Goal: Complete application form

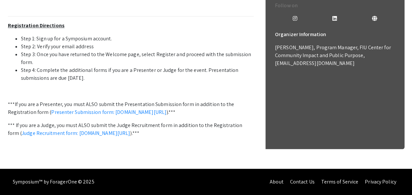
scroll to position [264, 0]
click at [167, 115] on link "Presenter Submission form: [DOMAIN_NAME][URL]" at bounding box center [108, 111] width 115 height 7
click at [99, 136] on link "Judge Recruitment form: [DOMAIN_NAME][URL]" at bounding box center [76, 132] width 108 height 7
click at [167, 115] on link "Presenter Submission form: [DOMAIN_NAME][URL]" at bounding box center [108, 111] width 115 height 7
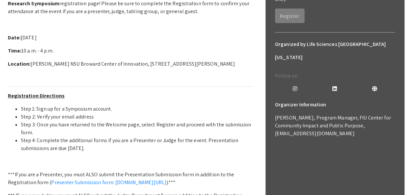
scroll to position [140, 0]
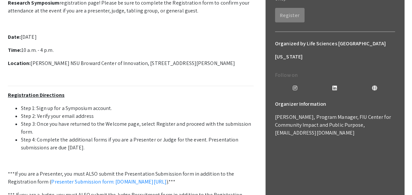
drag, startPoint x: 30, startPoint y: 123, endPoint x: 248, endPoint y: 125, distance: 217.6
click at [248, 67] on p "Location: [PERSON_NAME] NSU Broward Center of Innovation, [STREET_ADDRESS][PERS…" at bounding box center [131, 63] width 246 height 8
copy p "[PERSON_NAME] NSU Broward Center of Innovation, [STREET_ADDRESS][PERSON_NAME]"
click at [214, 15] on p "Welcome to the 12th Annual Life Sciences [GEOGRAPHIC_DATA][US_STATE] STEM Under…" at bounding box center [131, 3] width 246 height 24
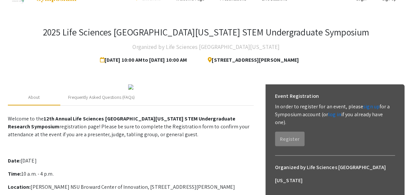
scroll to position [0, 0]
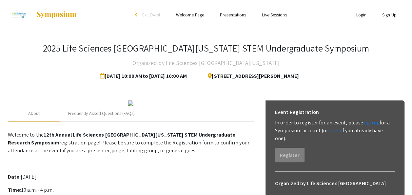
click at [195, 15] on link "Welcome Page" at bounding box center [190, 15] width 28 height 6
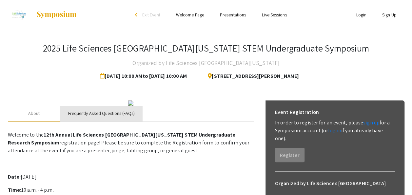
click at [119, 117] on div "Frequently Asked Questions (FAQs)" at bounding box center [101, 113] width 67 height 7
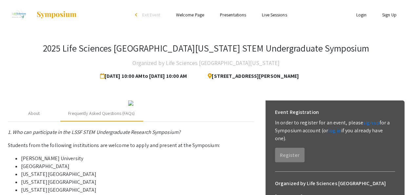
click at [238, 13] on link "Presentations" at bounding box center [233, 15] width 26 height 6
click at [238, 14] on link "Presentations" at bounding box center [233, 15] width 26 height 6
click at [196, 14] on link "Welcome Page" at bounding box center [190, 15] width 28 height 6
click at [277, 16] on link "Live Sessions" at bounding box center [274, 15] width 25 height 6
click at [358, 15] on link "Login" at bounding box center [361, 15] width 10 height 6
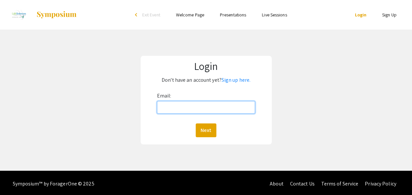
click at [211, 106] on input "Email:" at bounding box center [206, 107] width 98 height 12
type input "[PERSON_NAME][EMAIL_ADDRESS][DOMAIN_NAME]"
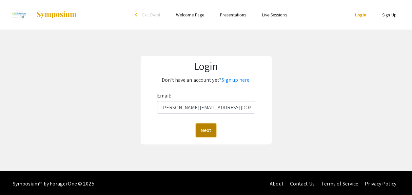
click at [203, 132] on button "Next" at bounding box center [206, 130] width 21 height 14
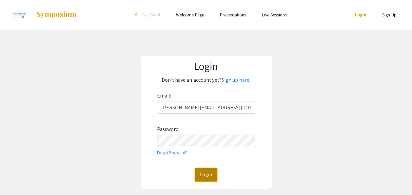
click at [206, 174] on button "Login" at bounding box center [206, 174] width 23 height 14
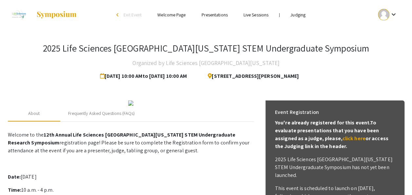
click at [170, 16] on link "Welcome Page" at bounding box center [171, 15] width 28 height 6
click at [116, 15] on div "arrow_back_ios" at bounding box center [118, 15] width 4 height 4
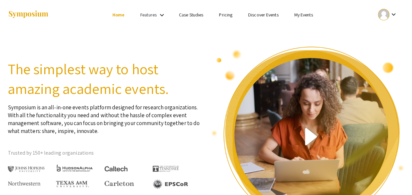
click at [301, 14] on link "My Events" at bounding box center [303, 15] width 19 height 6
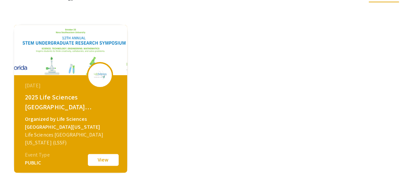
scroll to position [51, 0]
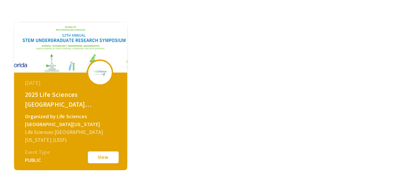
click at [99, 159] on button "View" at bounding box center [103, 157] width 33 height 14
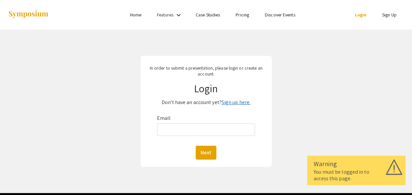
click at [233, 103] on link "Sign up here." at bounding box center [236, 102] width 29 height 7
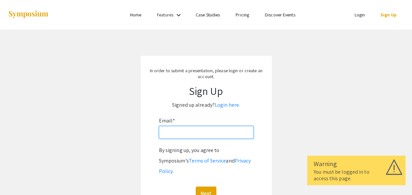
click at [197, 130] on input "Email: *" at bounding box center [206, 132] width 94 height 12
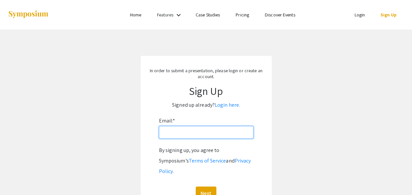
type input "[PERSON_NAME][EMAIL_ADDRESS][DOMAIN_NAME]"
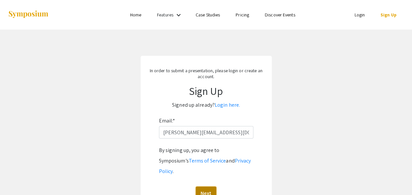
click at [206, 186] on button "Next" at bounding box center [206, 193] width 21 height 14
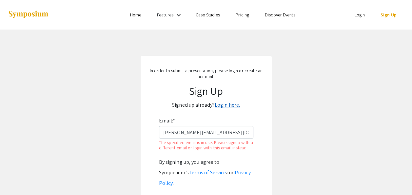
click at [228, 104] on link "Login here." at bounding box center [227, 104] width 25 height 7
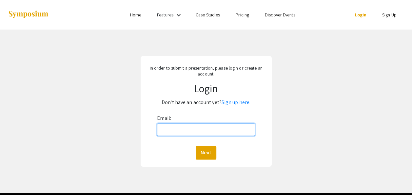
click at [206, 127] on input "Email:" at bounding box center [206, 129] width 98 height 12
type input "[PERSON_NAME][EMAIL_ADDRESS][DOMAIN_NAME]"
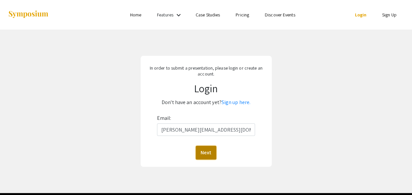
click at [205, 153] on button "Next" at bounding box center [206, 153] width 21 height 14
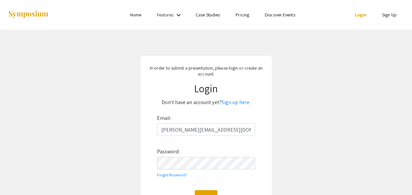
click at [233, 190] on div "Email: ransdell@nova.edu Password: Forgot Password? Login" at bounding box center [206, 158] width 98 height 91
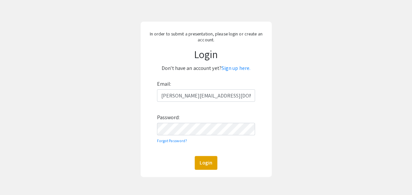
scroll to position [37, 0]
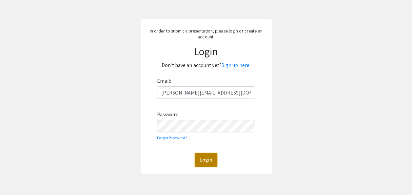
click at [203, 163] on button "Login" at bounding box center [206, 160] width 23 height 14
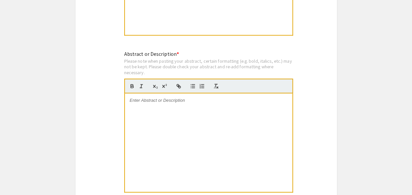
scroll to position [626, 0]
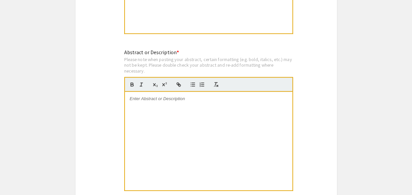
click at [230, 127] on div at bounding box center [208, 141] width 167 height 98
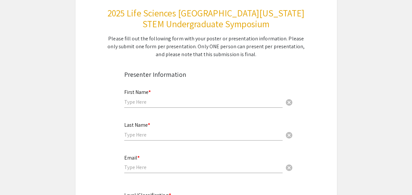
scroll to position [0, 0]
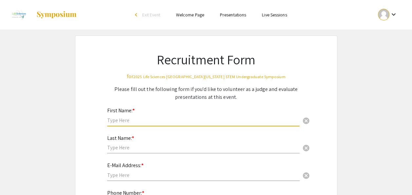
click at [128, 120] on input "text" at bounding box center [203, 120] width 192 height 7
type input "Sarah"
click at [124, 149] on input "text" at bounding box center [203, 147] width 192 height 7
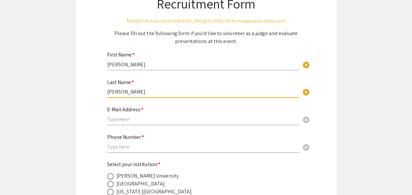
scroll to position [59, 0]
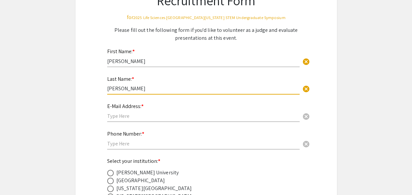
type input "Ransdell"
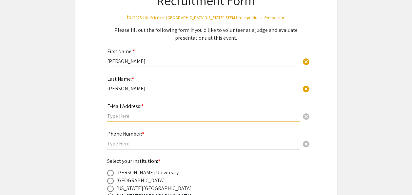
click at [136, 117] on input "text" at bounding box center [203, 115] width 192 height 7
type input "[PERSON_NAME][EMAIL_ADDRESS][DOMAIN_NAME]"
click at [136, 145] on input "text" at bounding box center [203, 143] width 192 height 7
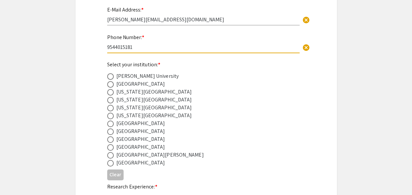
scroll to position [167, 0]
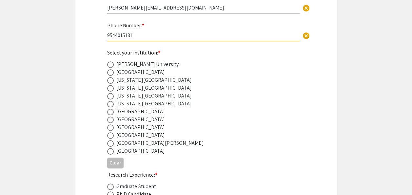
type input "9544015181"
click at [111, 128] on span at bounding box center [110, 127] width 7 height 7
click at [111, 128] on input "radio" at bounding box center [110, 127] width 7 height 7
radio input "true"
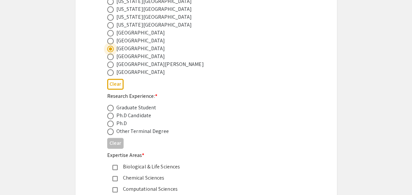
scroll to position [247, 0]
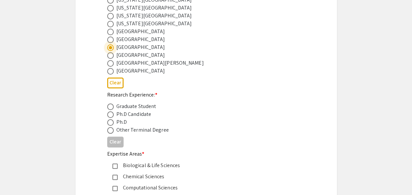
click at [111, 122] on span at bounding box center [110, 122] width 7 height 7
click at [111, 122] on input "radio" at bounding box center [110, 122] width 7 height 7
radio input "true"
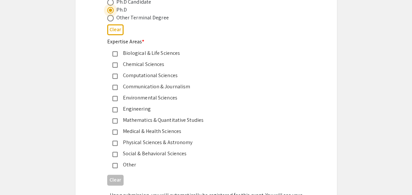
scroll to position [360, 0]
click at [114, 152] on mat-pseudo-checkbox at bounding box center [114, 153] width 5 height 5
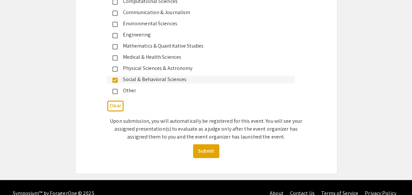
scroll to position [431, 0]
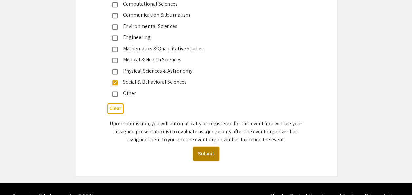
click at [203, 154] on button "Submit" at bounding box center [206, 154] width 26 height 14
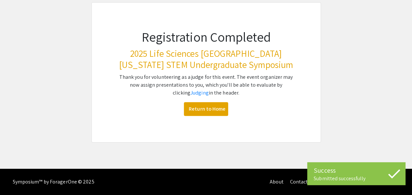
scroll to position [53, 0]
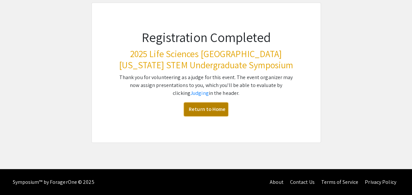
click at [206, 112] on link "Return to Home" at bounding box center [206, 109] width 44 height 14
